Goal: Communication & Community: Connect with others

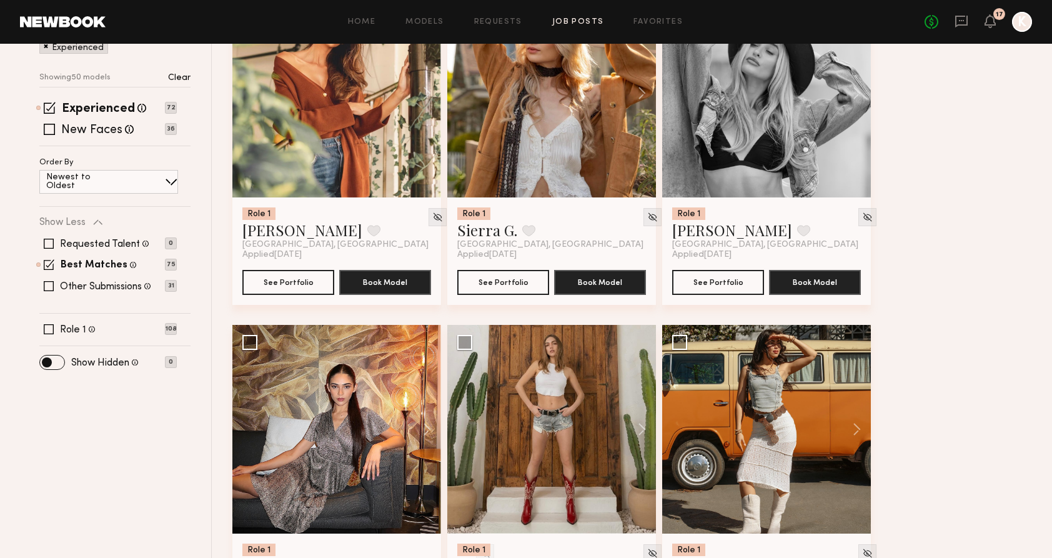
scroll to position [241, 0]
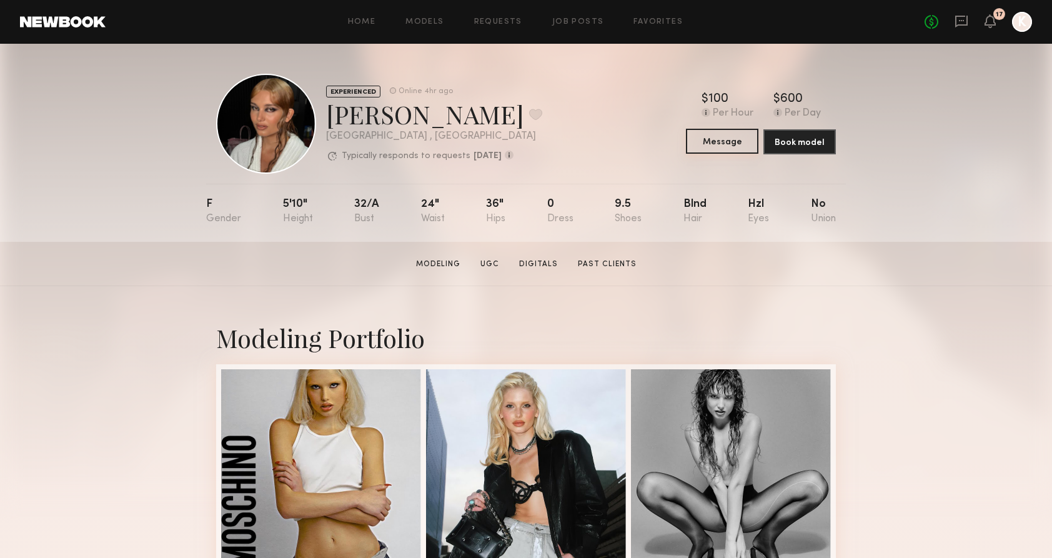
click at [725, 137] on button "Message" at bounding box center [722, 141] width 72 height 25
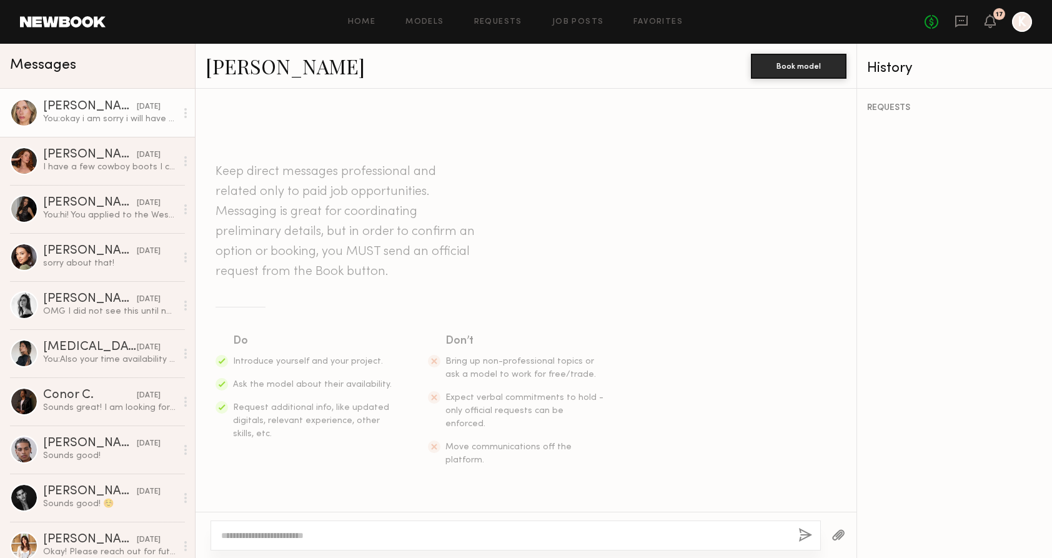
click at [90, 128] on link "Ekaterina O. 08/26/2025 You: okay i am sorry i will have to go a different dire…" at bounding box center [97, 113] width 195 height 48
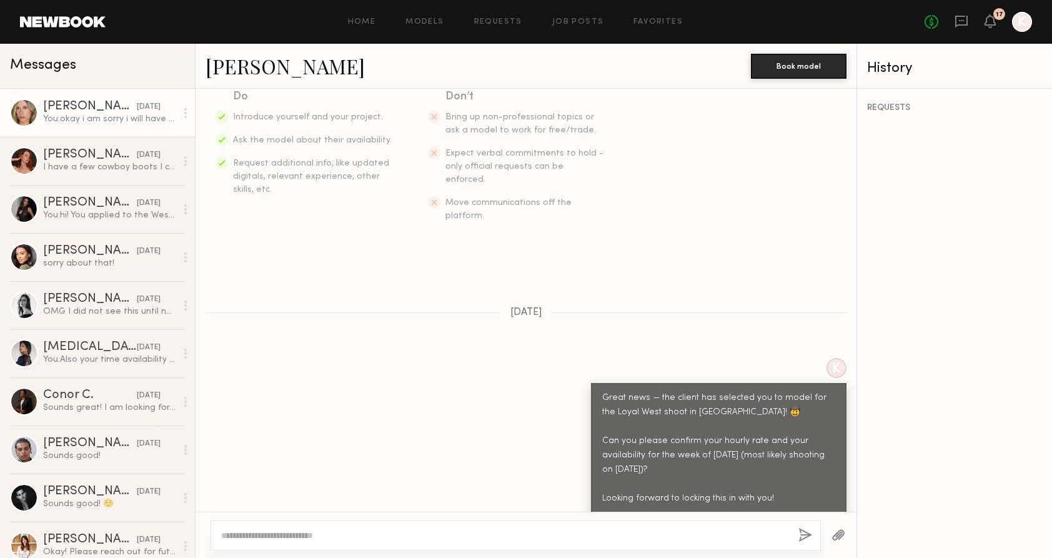
scroll to position [259, 0]
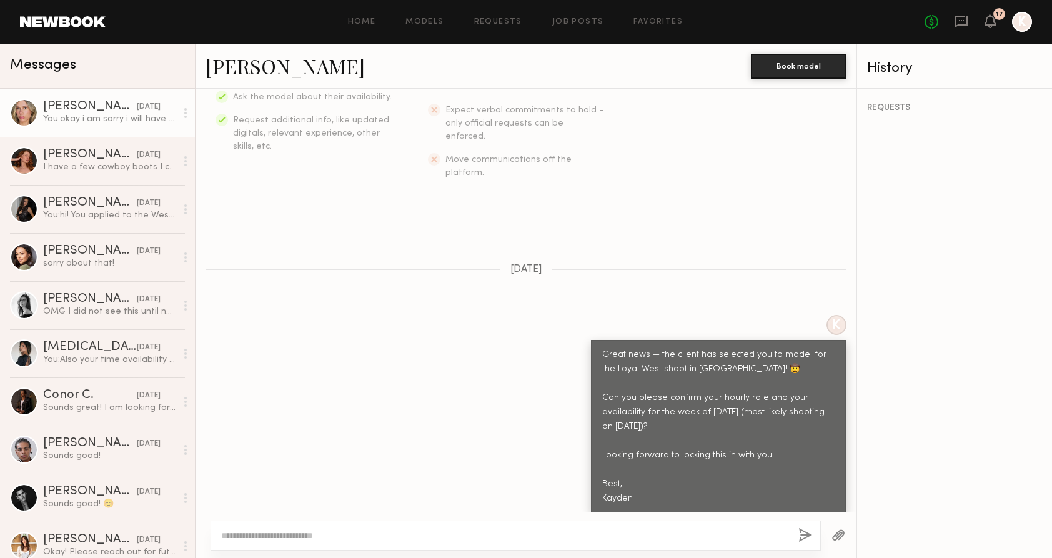
drag, startPoint x: 622, startPoint y: 467, endPoint x: 602, endPoint y: 334, distance: 135.3
click at [602, 348] on div "Great news — the client has selected you to model for the Loyal West shoot in N…" at bounding box center [718, 426] width 233 height 157
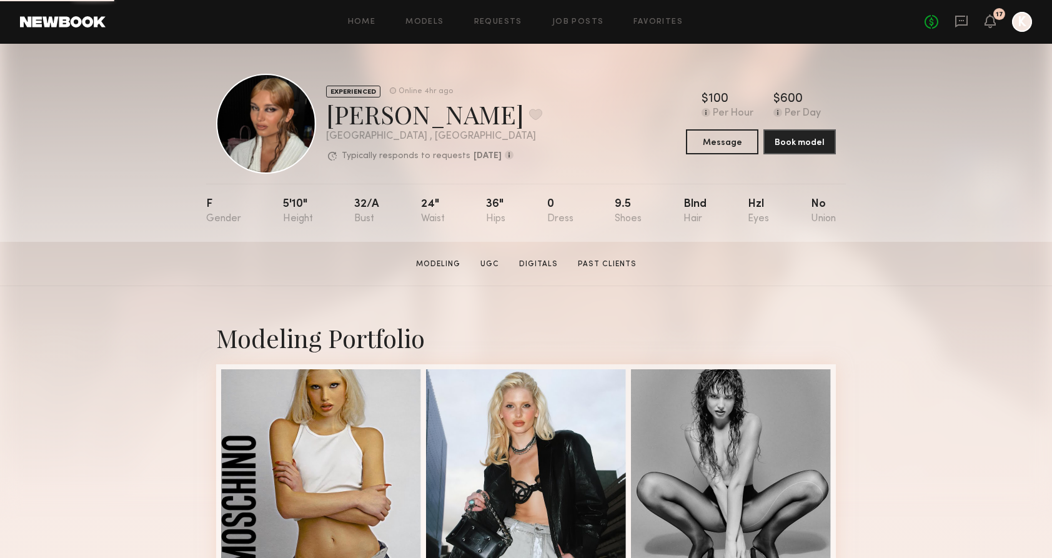
click at [698, 154] on div "EXPERIENCED Online 4hr ago [PERSON_NAME] Favorite [GEOGRAPHIC_DATA] , [GEOGRAPH…" at bounding box center [526, 124] width 620 height 100
click at [702, 147] on button "Message" at bounding box center [722, 141] width 72 height 25
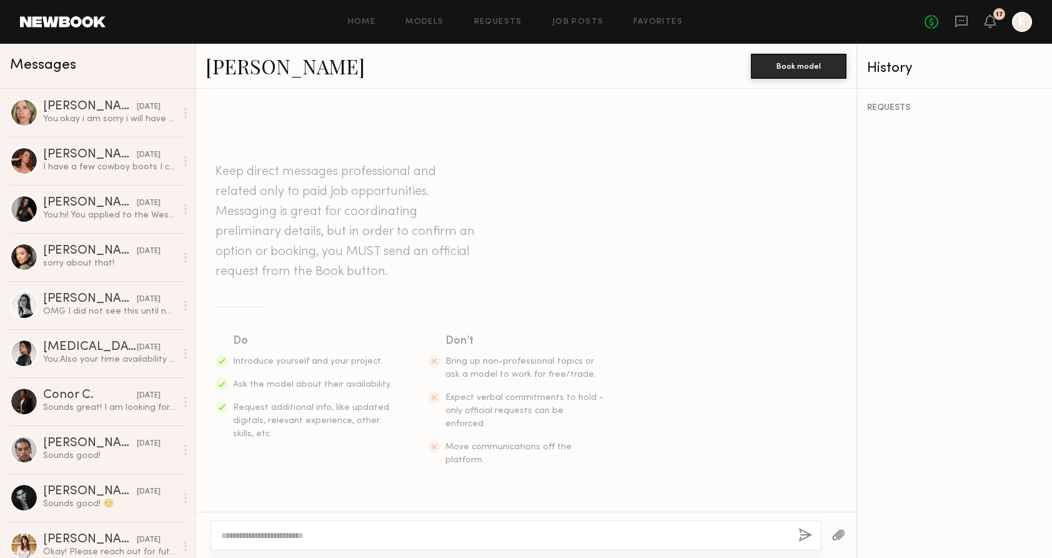
click at [281, 544] on div at bounding box center [516, 535] width 610 height 30
click at [279, 537] on textarea at bounding box center [504, 535] width 567 height 12
paste textarea "**********"
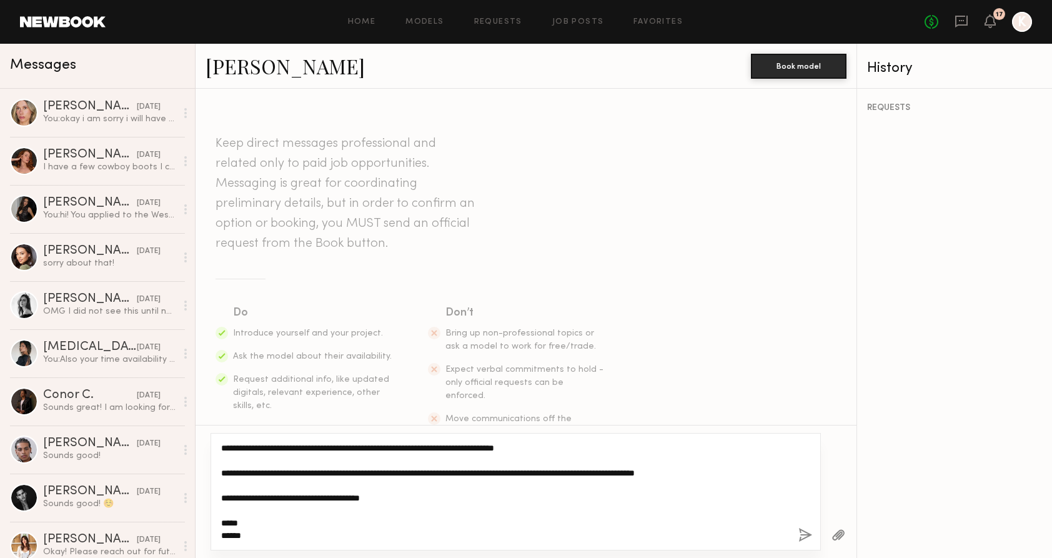
drag, startPoint x: 575, startPoint y: 470, endPoint x: 747, endPoint y: 470, distance: 171.2
click at [747, 470] on textarea "**********" at bounding box center [504, 492] width 567 height 100
type textarea "**********"
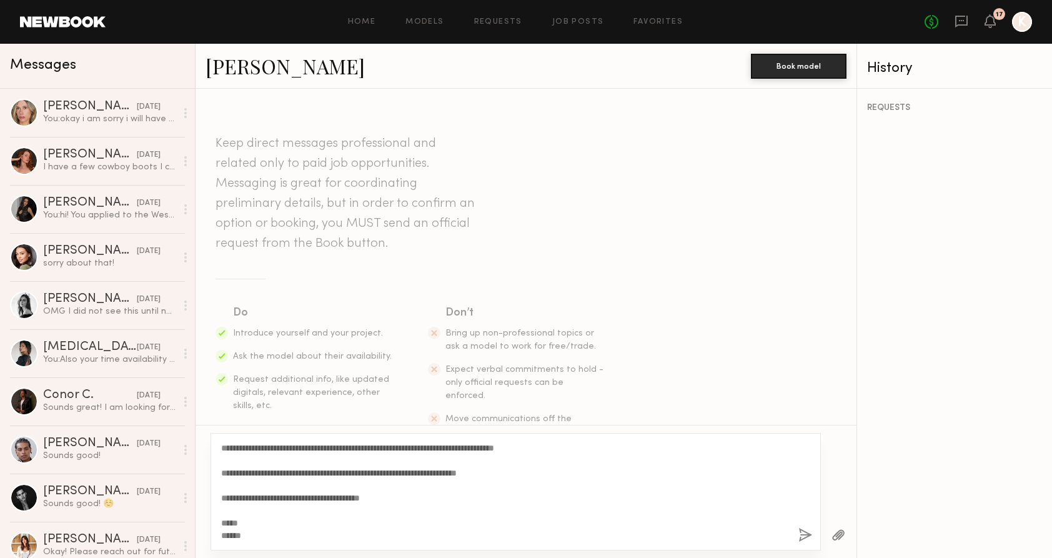
click at [805, 534] on button "button" at bounding box center [805, 536] width 14 height 16
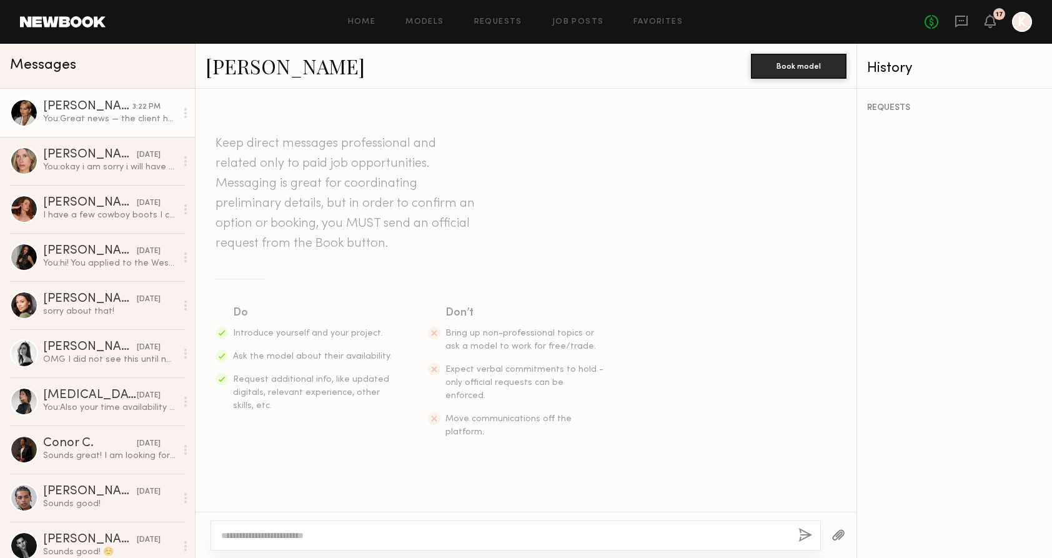
scroll to position [231, 0]
